Goal: Task Accomplishment & Management: Complete application form

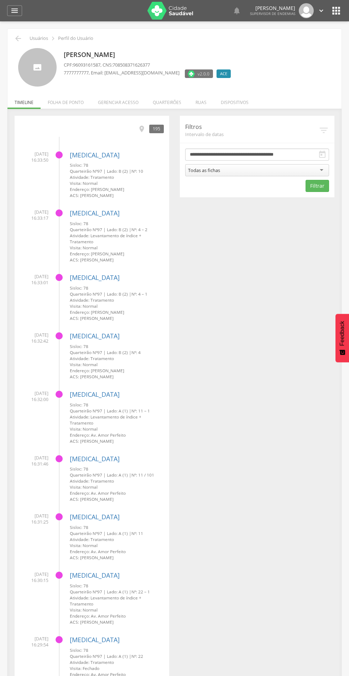
click at [166, 102] on li "Quarteirões" at bounding box center [167, 100] width 43 height 17
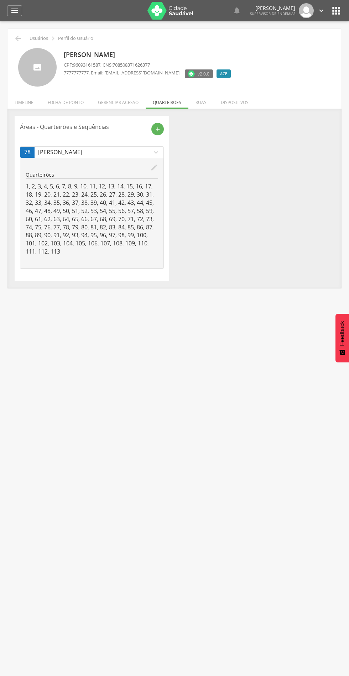
click at [157, 129] on icon "add" at bounding box center [158, 129] width 6 height 6
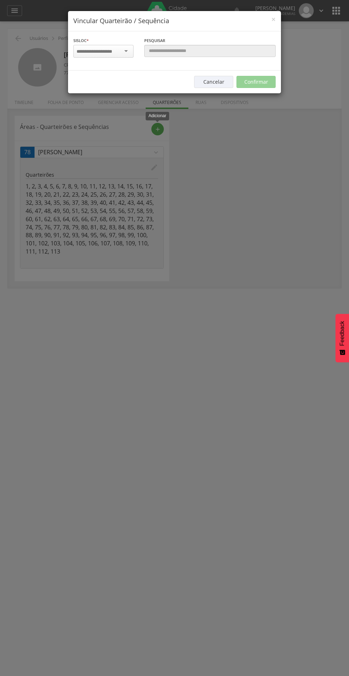
click at [105, 51] on input "select-one" at bounding box center [99, 51] width 45 height 6
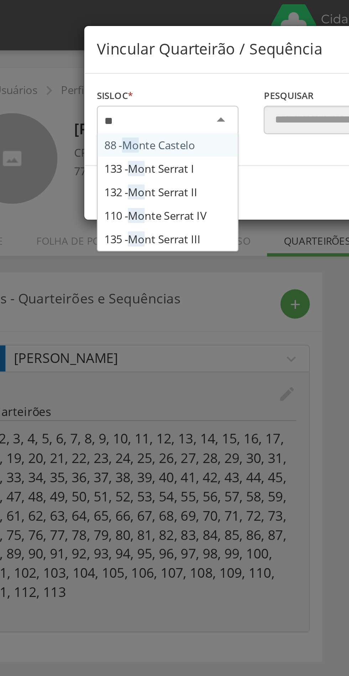
type input "***"
click at [109, 71] on div "Sisloc * 88 - Mon te Castelo 133 - [GEOGRAPHIC_DATA] I 132 - [GEOGRAPHIC_DATA] …" at bounding box center [174, 50] width 213 height 39
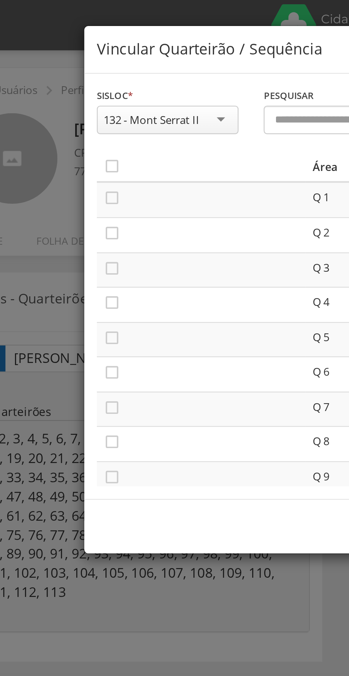
click at [77, 83] on icon "" at bounding box center [79, 84] width 7 height 7
click at [77, 98] on icon "" at bounding box center [79, 98] width 7 height 7
click at [78, 113] on icon "" at bounding box center [79, 113] width 7 height 7
click at [78, 127] on icon "" at bounding box center [79, 128] width 7 height 7
click at [80, 141] on icon "" at bounding box center [79, 143] width 7 height 7
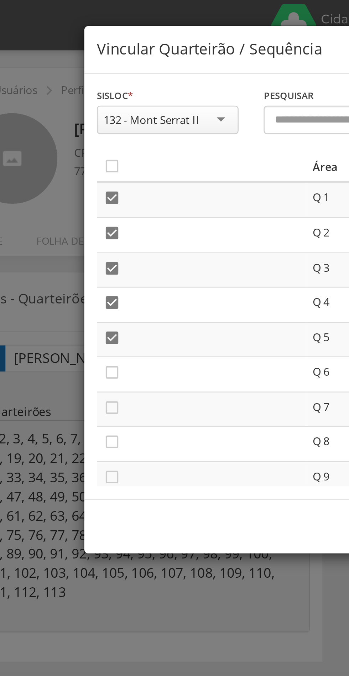
click at [82, 156] on icon "" at bounding box center [79, 158] width 7 height 7
click at [81, 170] on icon "" at bounding box center [79, 173] width 7 height 7
click at [83, 185] on icon "" at bounding box center [79, 187] width 7 height 7
click at [80, 202] on icon "" at bounding box center [79, 202] width 7 height 7
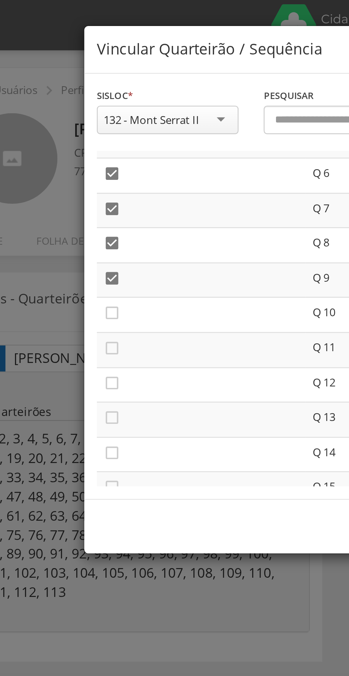
scroll to position [84, 0]
click at [77, 134] on icon "" at bounding box center [79, 132] width 7 height 7
click at [78, 148] on icon "" at bounding box center [79, 147] width 7 height 7
click at [79, 161] on icon "" at bounding box center [79, 162] width 7 height 7
click at [81, 177] on icon "" at bounding box center [79, 177] width 7 height 7
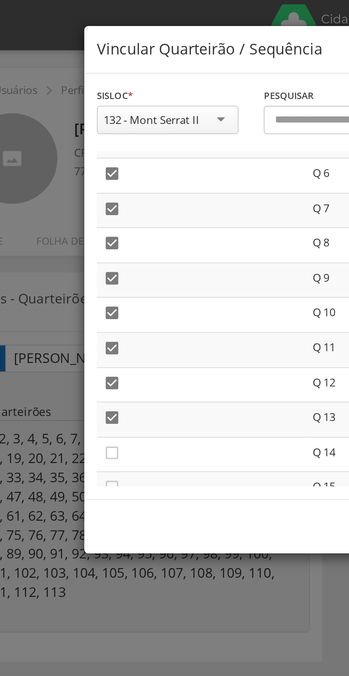
click at [79, 193] on icon "" at bounding box center [79, 192] width 7 height 7
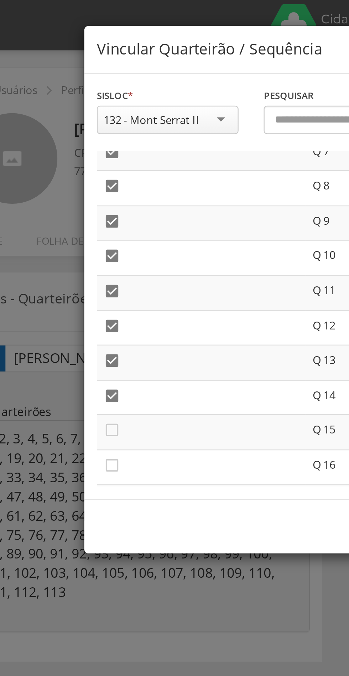
scroll to position [109, 0]
click at [78, 183] on icon "" at bounding box center [79, 182] width 7 height 7
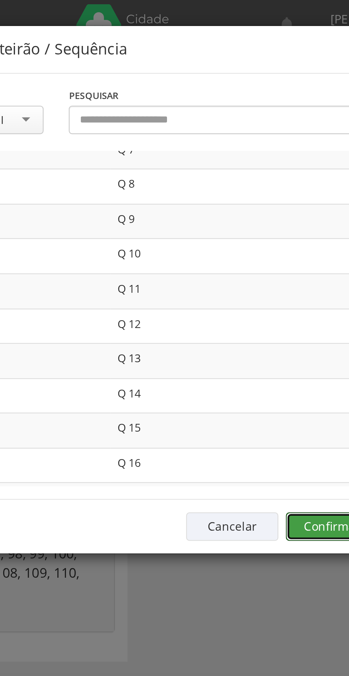
click at [250, 220] on button "Confirmar" at bounding box center [256, 224] width 39 height 12
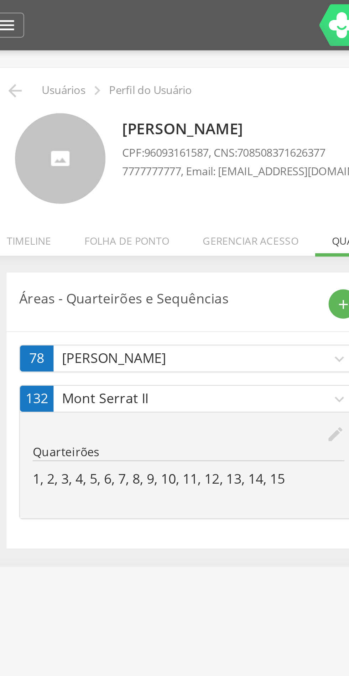
scroll to position [0, 0]
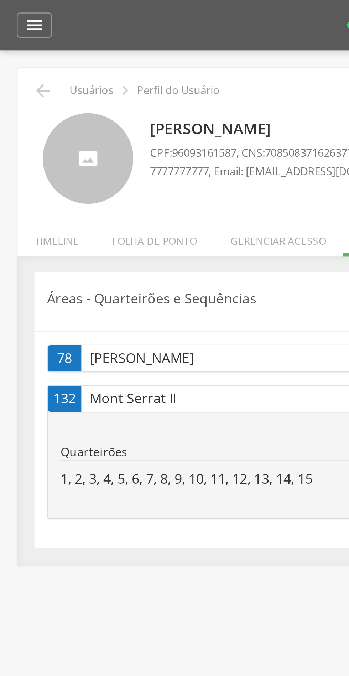
click at [16, 36] on icon "" at bounding box center [18, 38] width 9 height 9
